Goal: Task Accomplishment & Management: Use online tool/utility

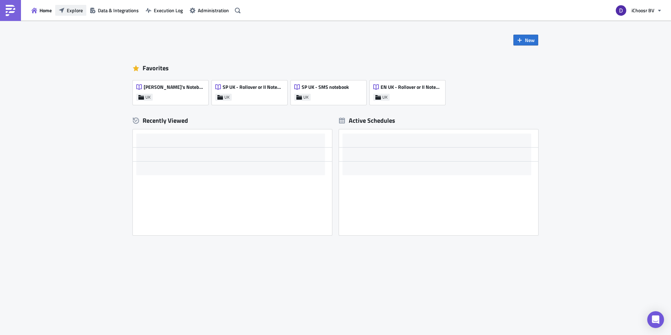
click at [79, 15] on button "Explore" at bounding box center [70, 10] width 31 height 11
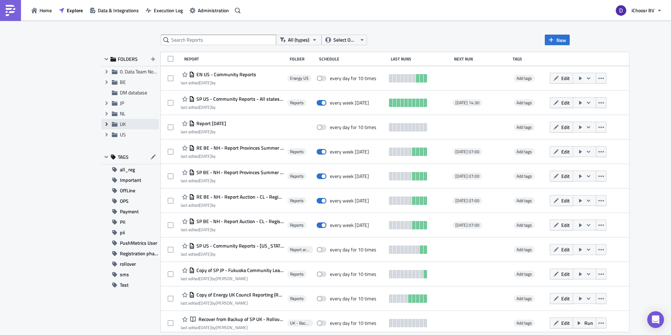
click at [108, 123] on icon "Expand group" at bounding box center [107, 124] width 6 height 6
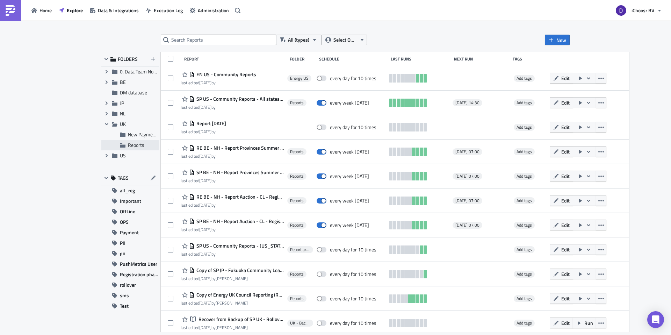
click at [131, 143] on span "Reports" at bounding box center [136, 144] width 16 height 7
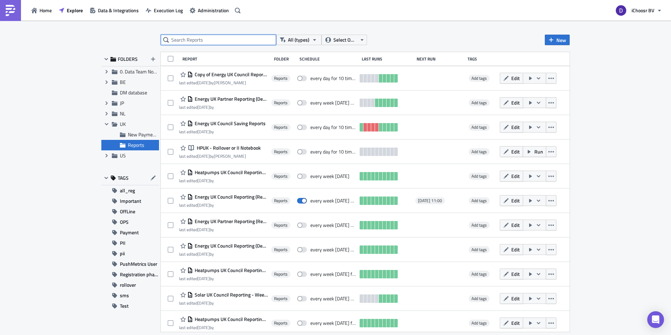
click at [214, 36] on input "text" at bounding box center [218, 40] width 115 height 10
type input "SOLAR"
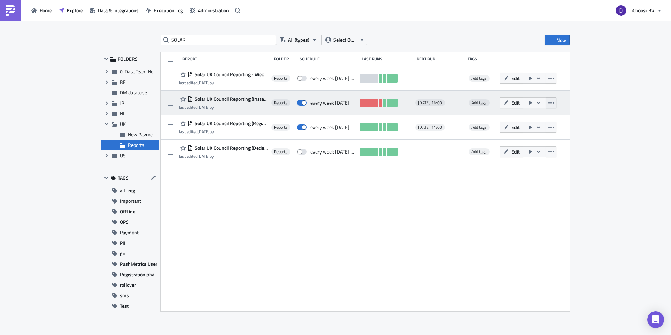
click at [556, 106] on button "button" at bounding box center [551, 102] width 10 height 11
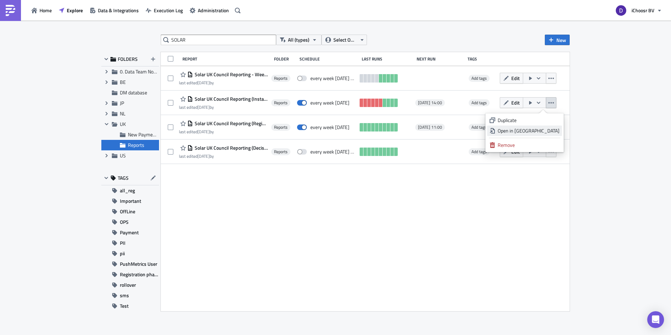
click at [536, 129] on div "Open in [GEOGRAPHIC_DATA]" at bounding box center [529, 130] width 62 height 7
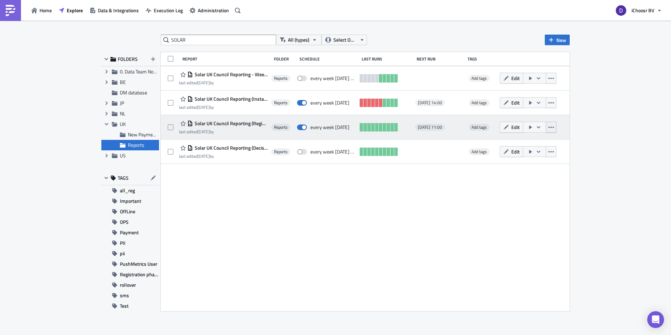
click at [556, 125] on button "button" at bounding box center [551, 127] width 10 height 11
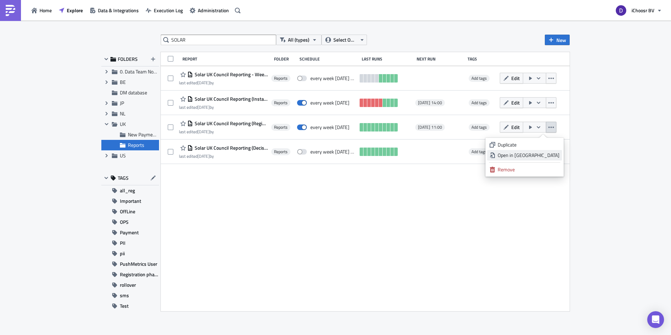
click at [527, 155] on div "Open in [GEOGRAPHIC_DATA]" at bounding box center [529, 155] width 62 height 7
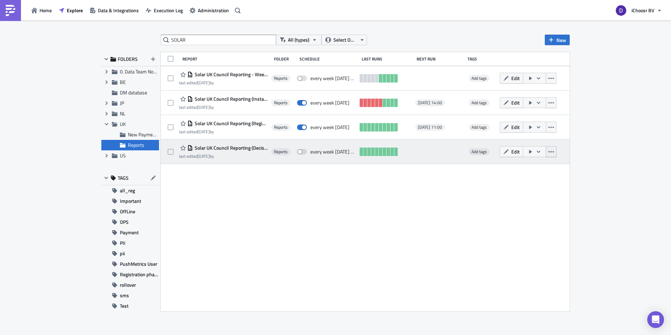
click at [554, 149] on icon "button" at bounding box center [551, 152] width 6 height 6
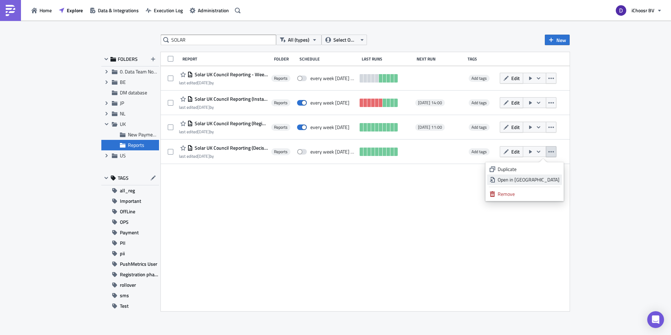
click at [528, 178] on div "Open in [GEOGRAPHIC_DATA]" at bounding box center [529, 179] width 62 height 7
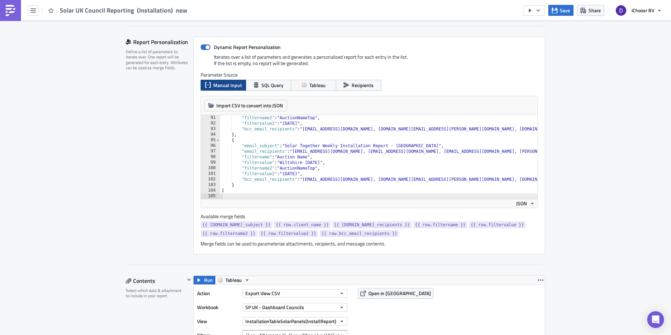
scroll to position [152, 0]
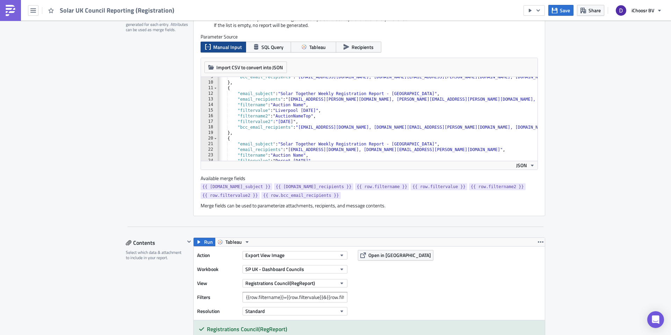
scroll to position [50, 0]
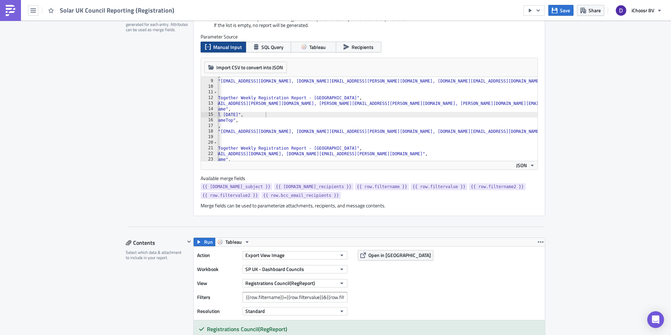
scroll to position [0, 0]
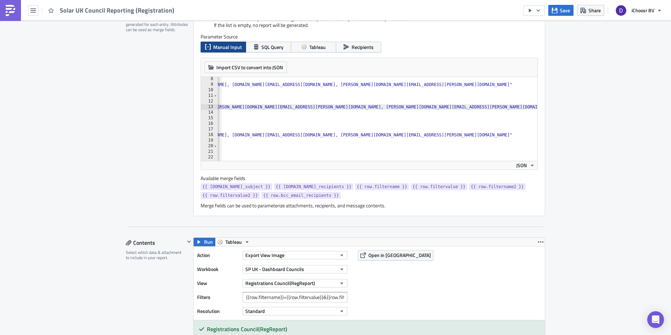
scroll to position [0, 502]
click at [348, 106] on div ""filtervalue2" : "September 2025" , "bcc_email_recipients" : "layla@ichoosr.com…" at bounding box center [472, 123] width 1513 height 95
paste textarea "sadie.grace@liverpoolcityregion-ca.gov.uk"
type textarea ""email_recipients": "luca.biagioni@liverpoolcityregion-ca.gov.uk, David.Colbour…"
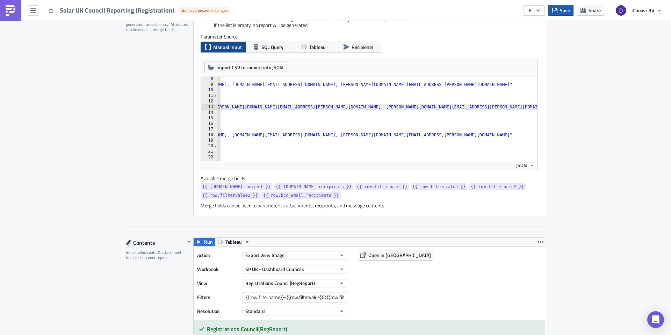
click at [564, 14] on span "Save" at bounding box center [565, 10] width 10 height 7
